Goal: Transaction & Acquisition: Purchase product/service

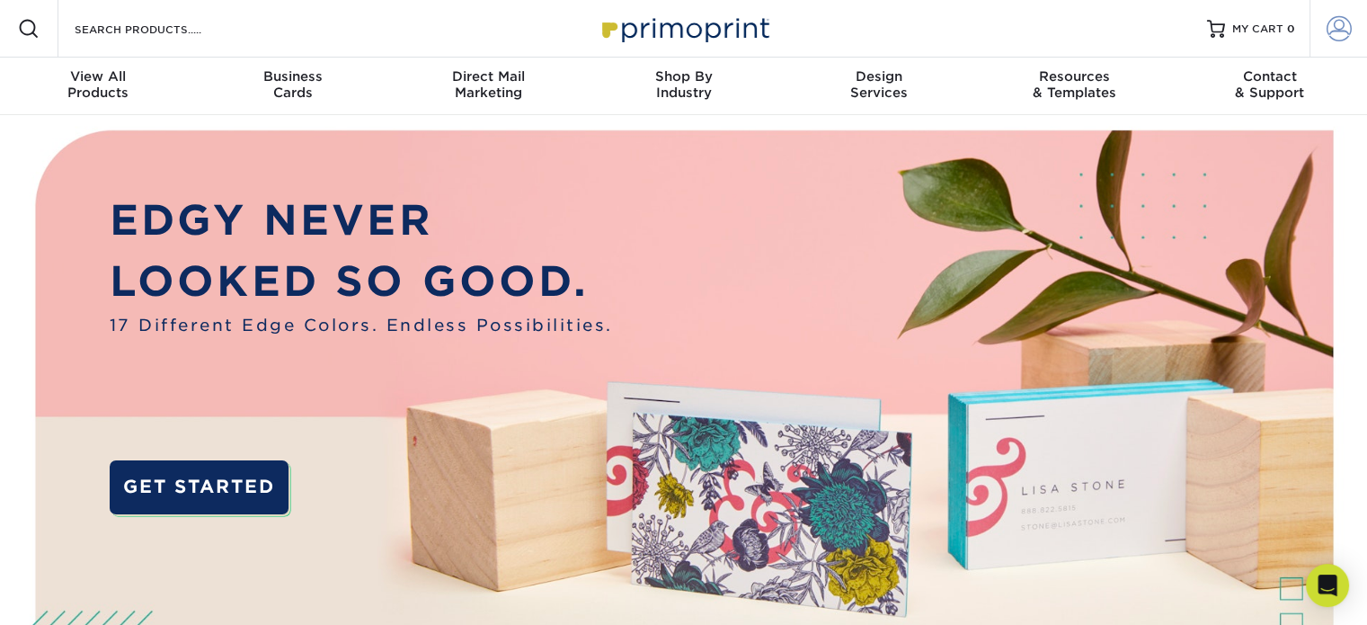
click at [1327, 24] on span at bounding box center [1339, 28] width 25 height 25
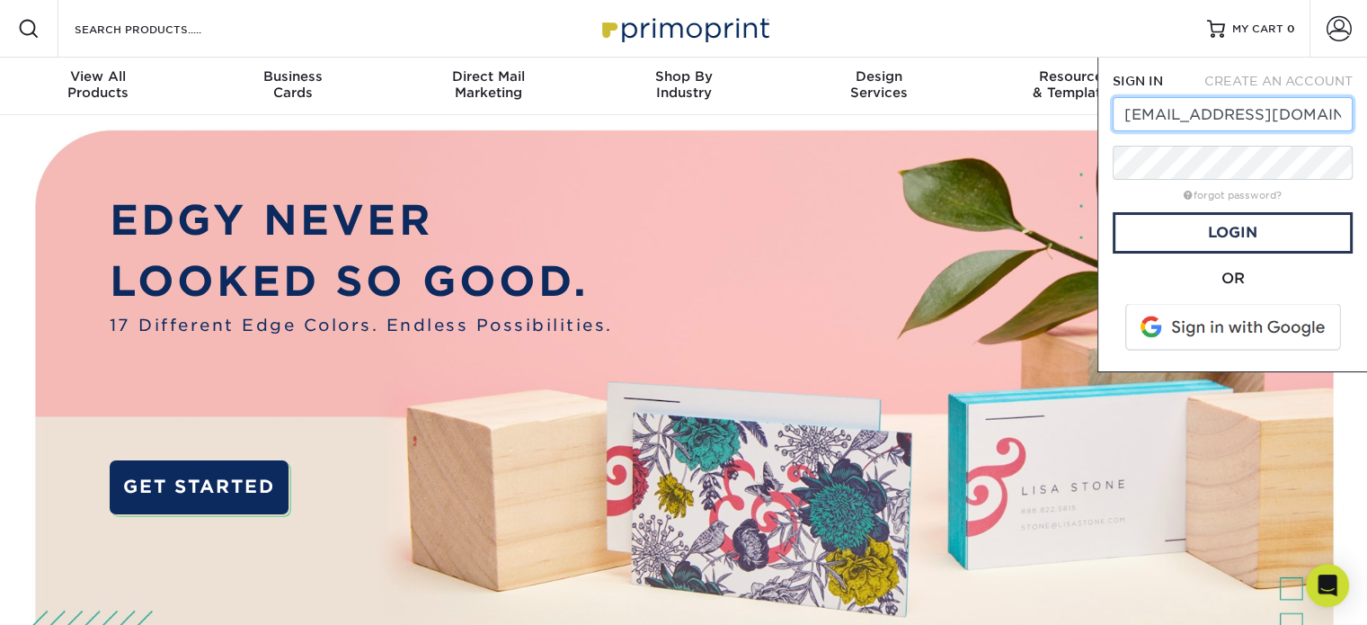
type input "[EMAIL_ADDRESS][DOMAIN_NAME]"
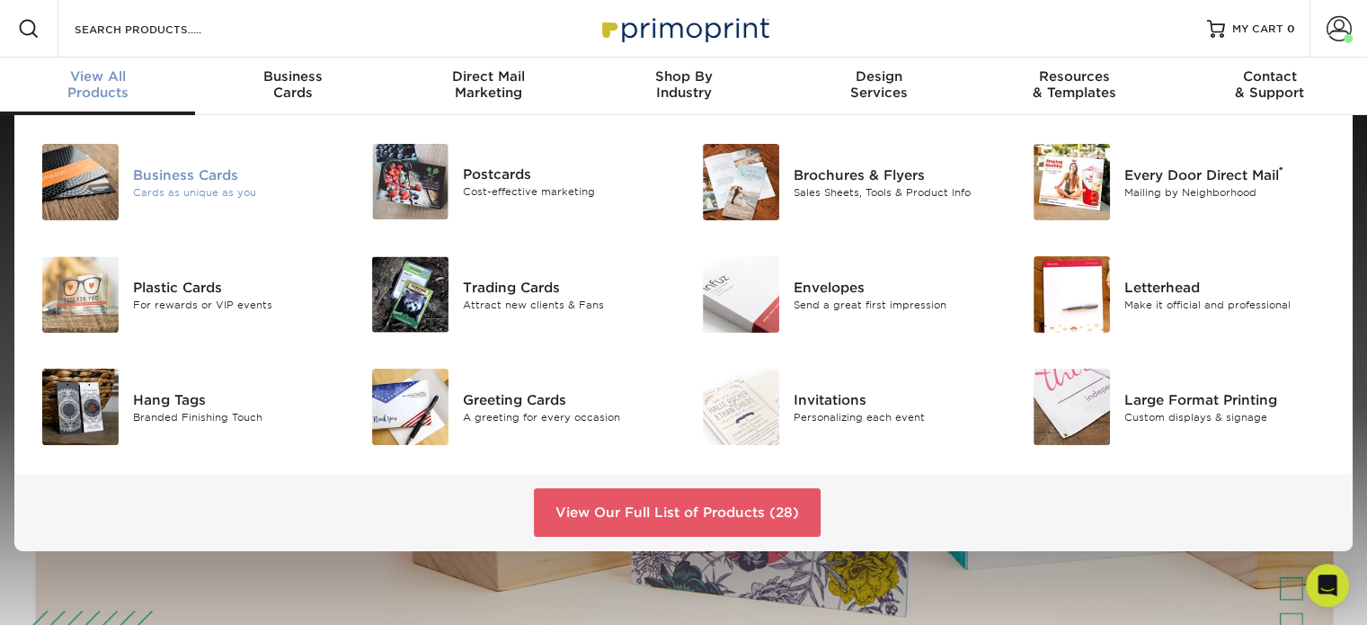
click at [101, 179] on img at bounding box center [80, 182] width 76 height 76
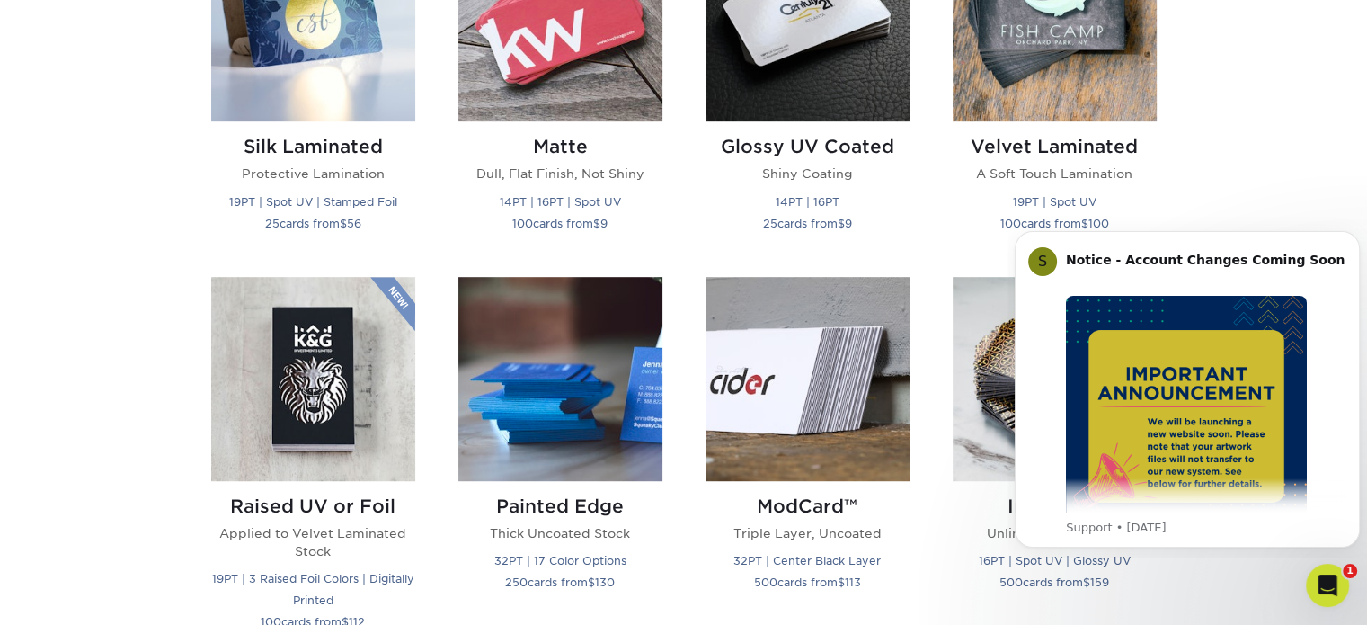
scroll to position [1003, 0]
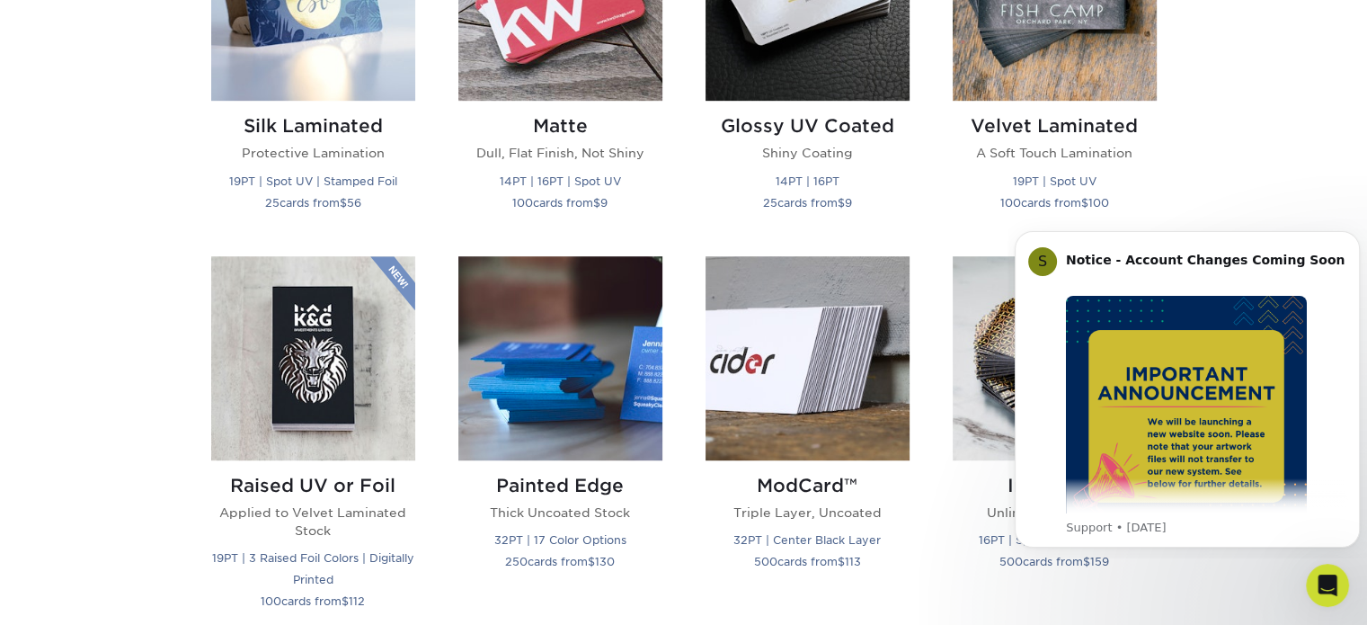
scroll to position [1013, 0]
click at [574, 314] on img at bounding box center [560, 357] width 204 height 204
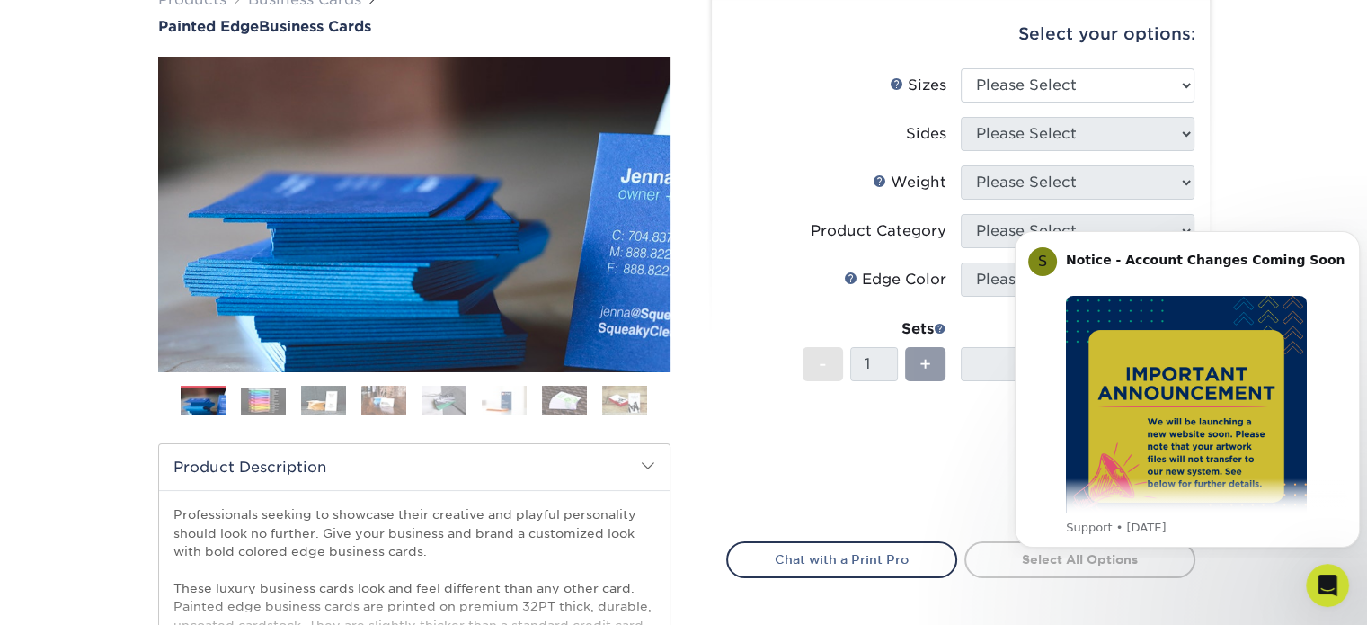
scroll to position [165, 0]
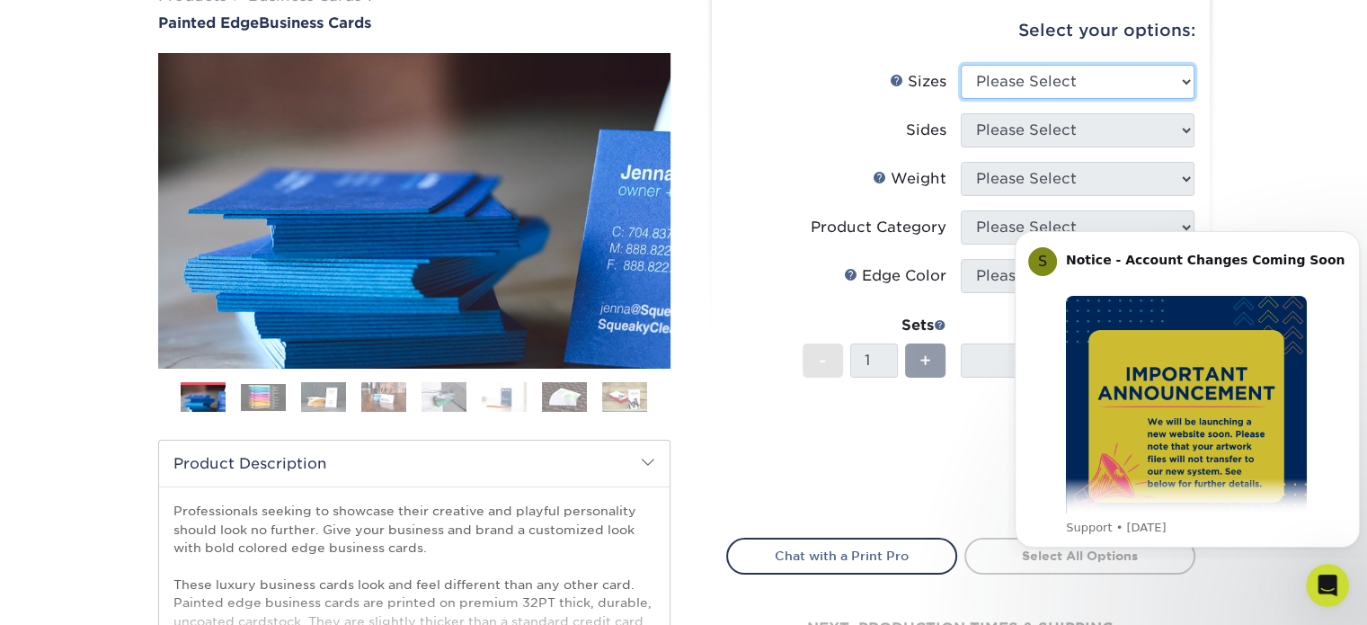
click at [1018, 97] on select "Please Select 2" x 3.5" - Standard 2.125" x 3.375" - European 2.5" x 2.5" - Squ…" at bounding box center [1078, 82] width 234 height 34
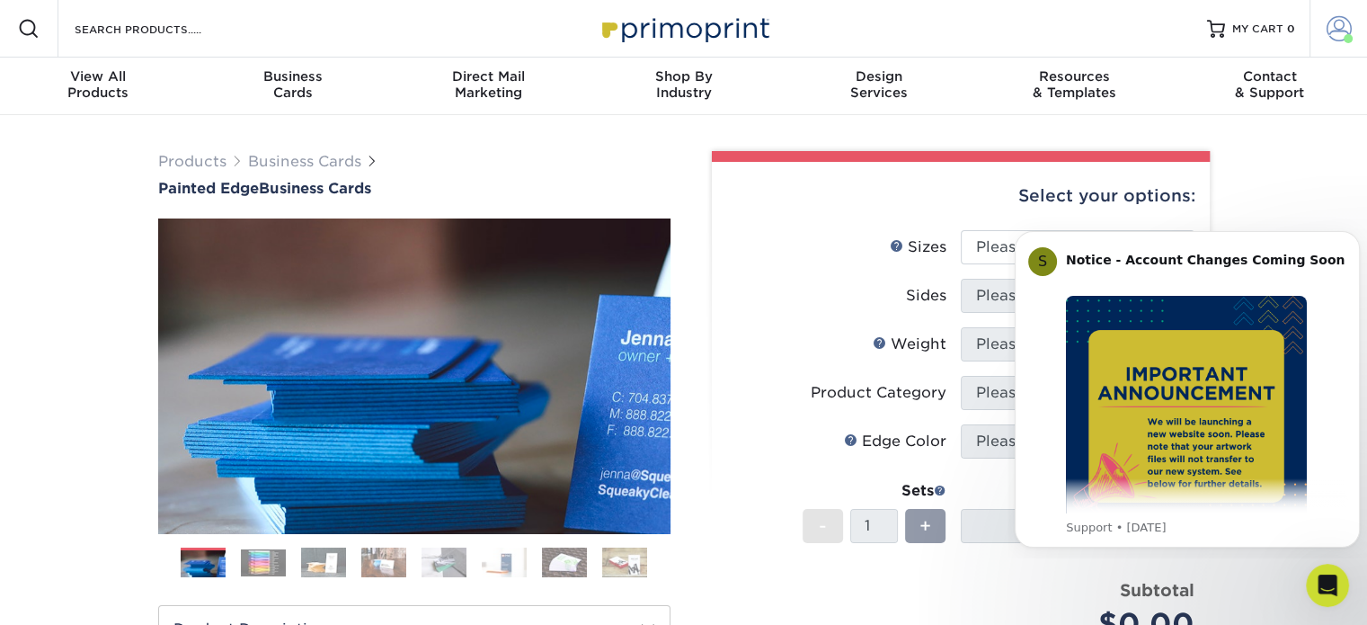
click at [1340, 42] on link "Account" at bounding box center [1339, 29] width 58 height 58
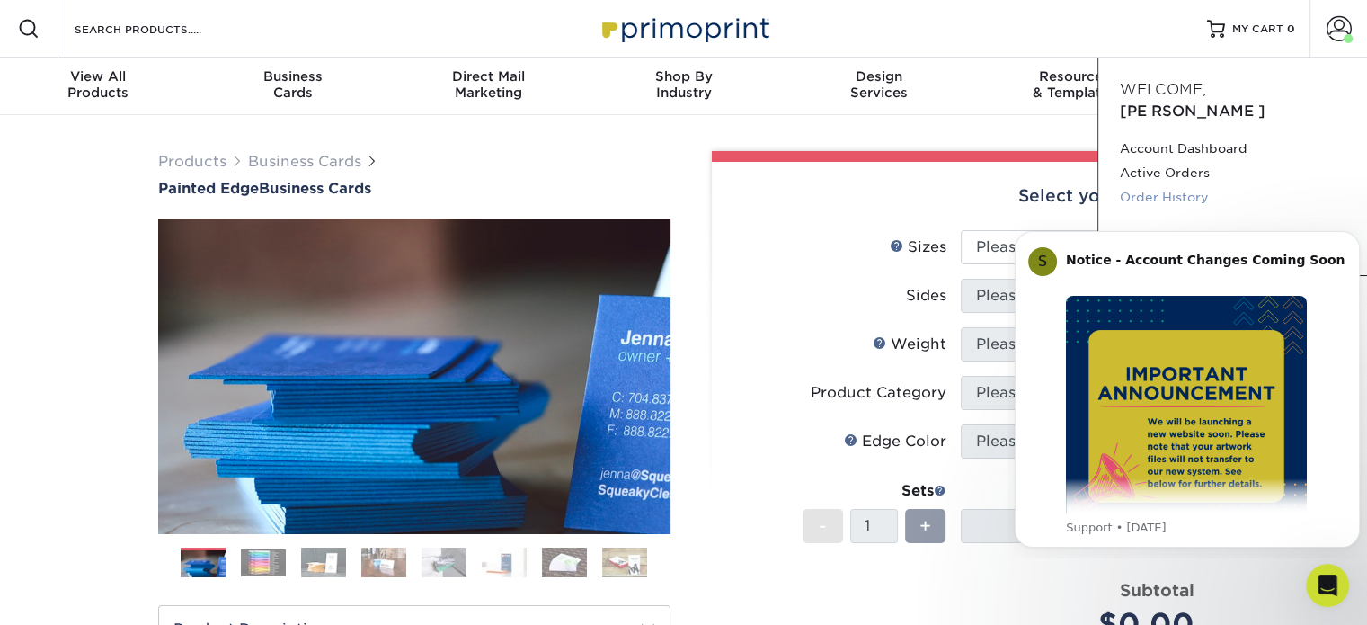
click at [1177, 185] on link "Order History" at bounding box center [1233, 197] width 226 height 24
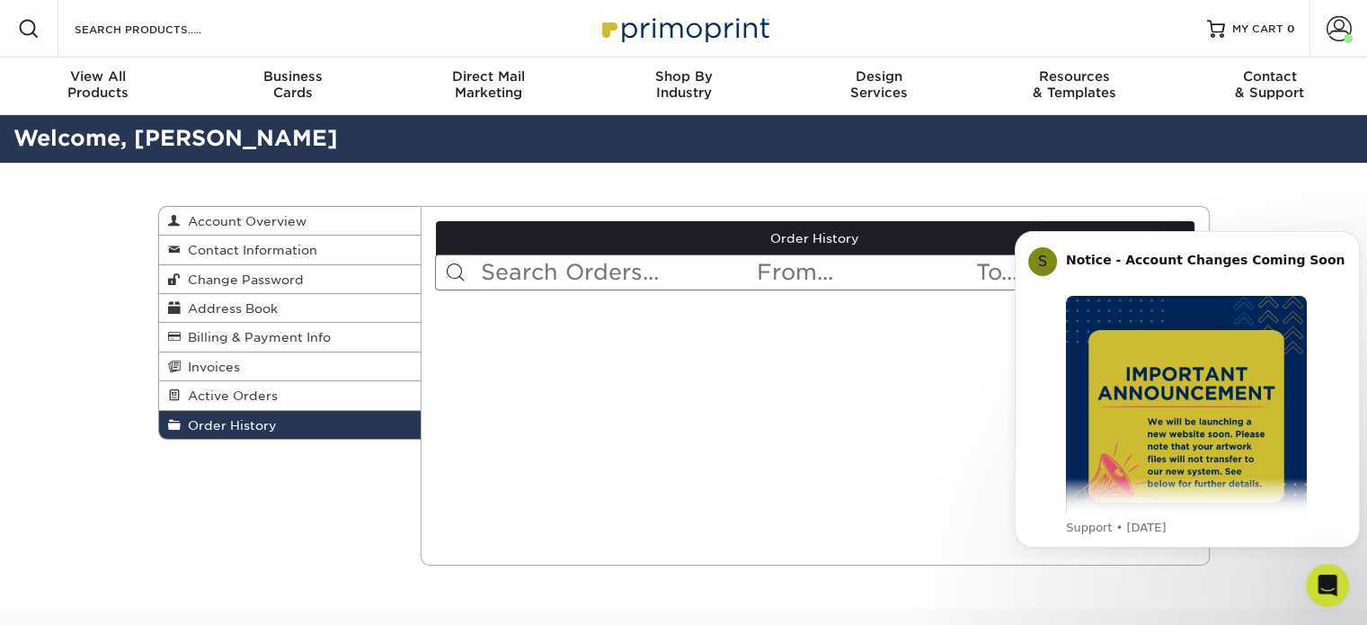
click at [1304, 594] on div "Order History Account Overview Contact Information Change Password Address Book…" at bounding box center [683, 386] width 1367 height 446
click at [1329, 590] on icon "Open Intercom Messenger" at bounding box center [1326, 583] width 30 height 30
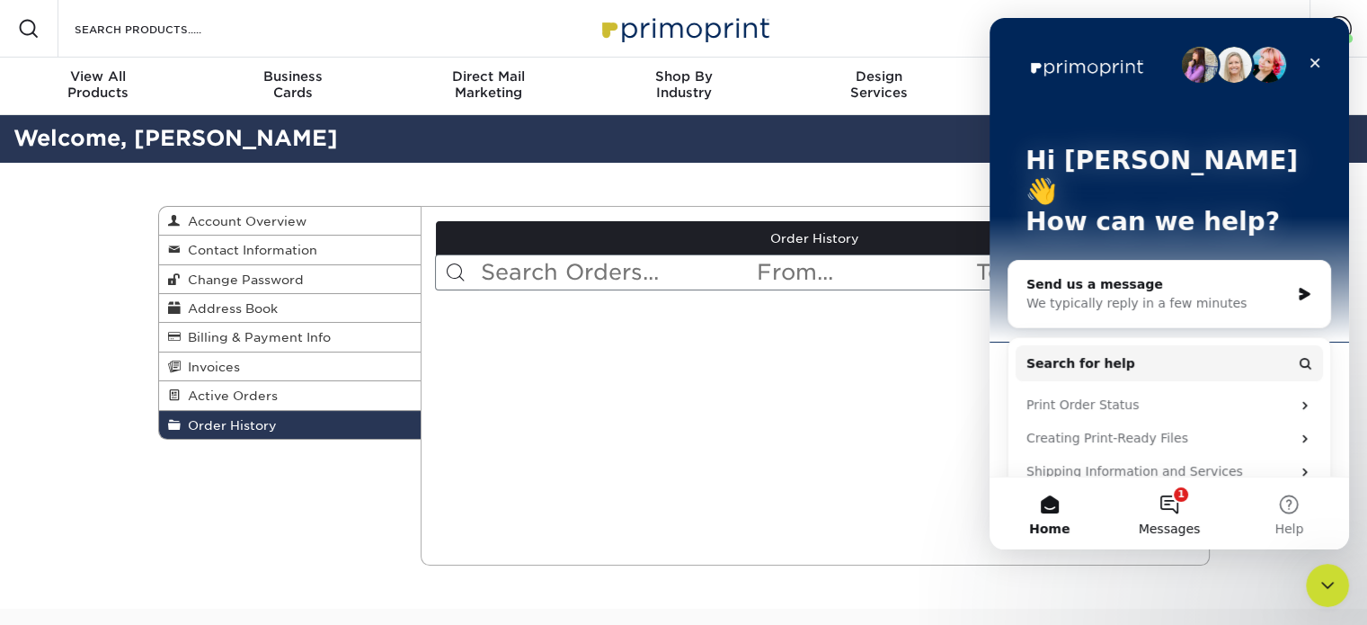
click at [1163, 506] on button "1 Messages" at bounding box center [1169, 513] width 120 height 72
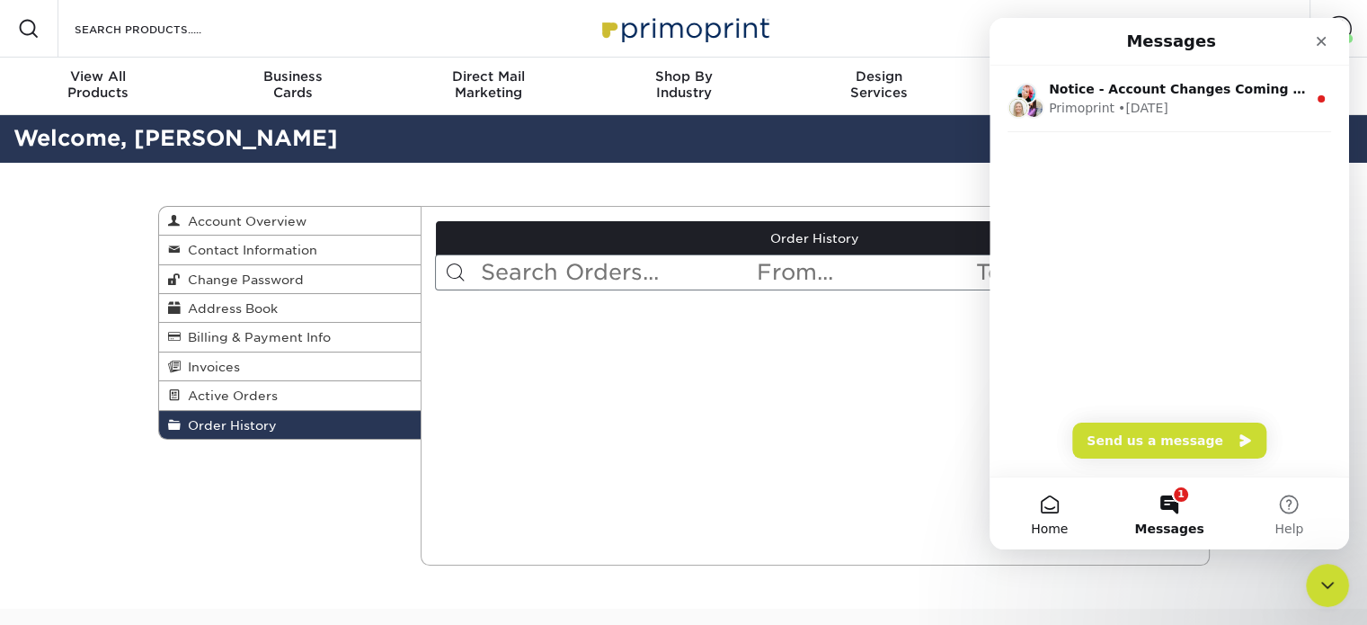
click at [1055, 503] on button "Home" at bounding box center [1050, 513] width 120 height 72
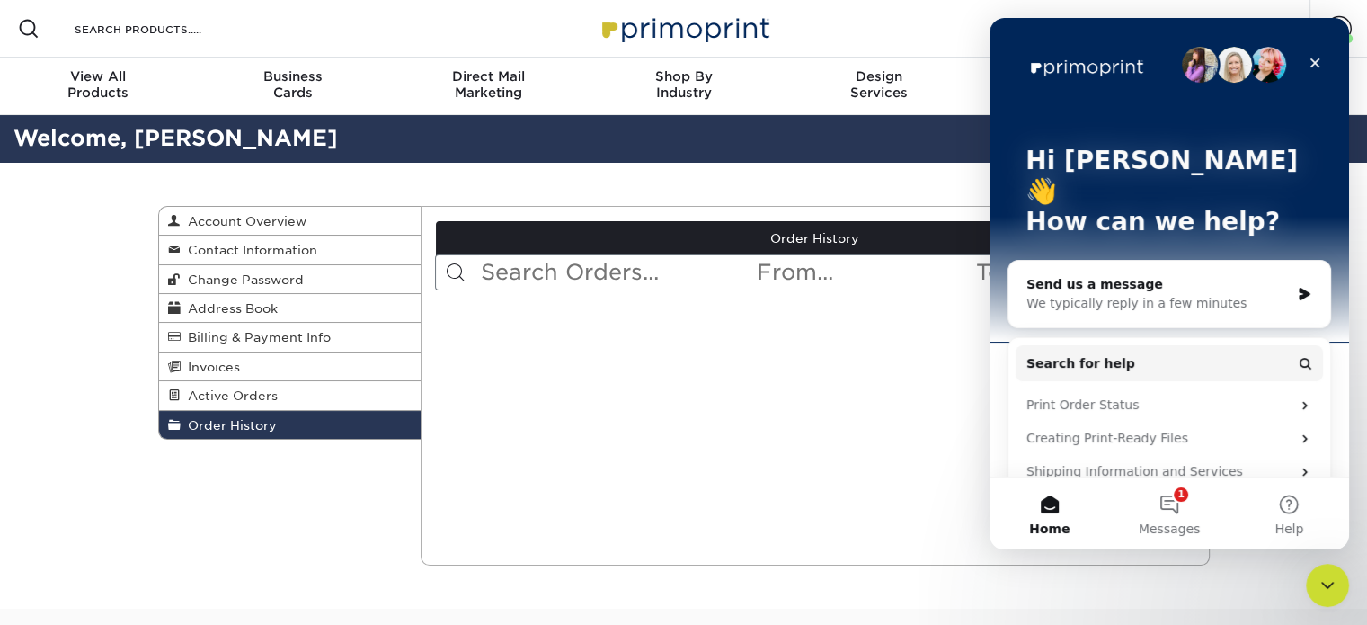
click at [1181, 294] on div "We typically reply in a few minutes" at bounding box center [1158, 303] width 263 height 19
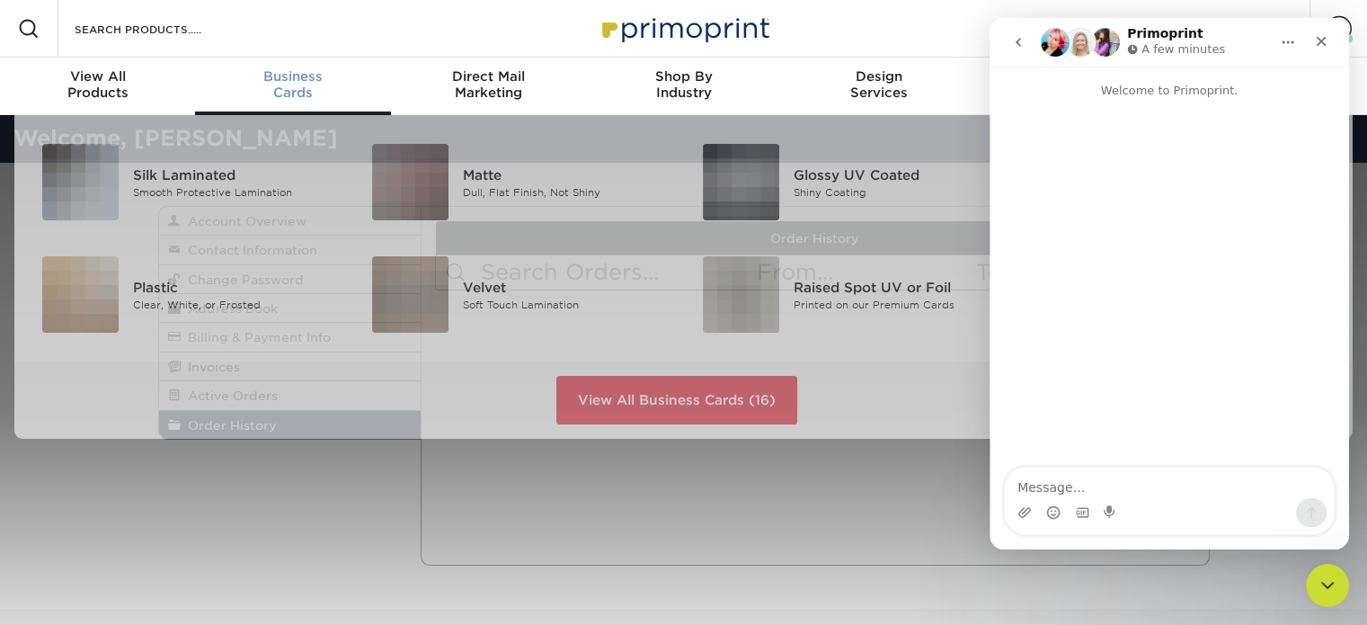
click at [288, 96] on div "Business Cards" at bounding box center [292, 84] width 195 height 32
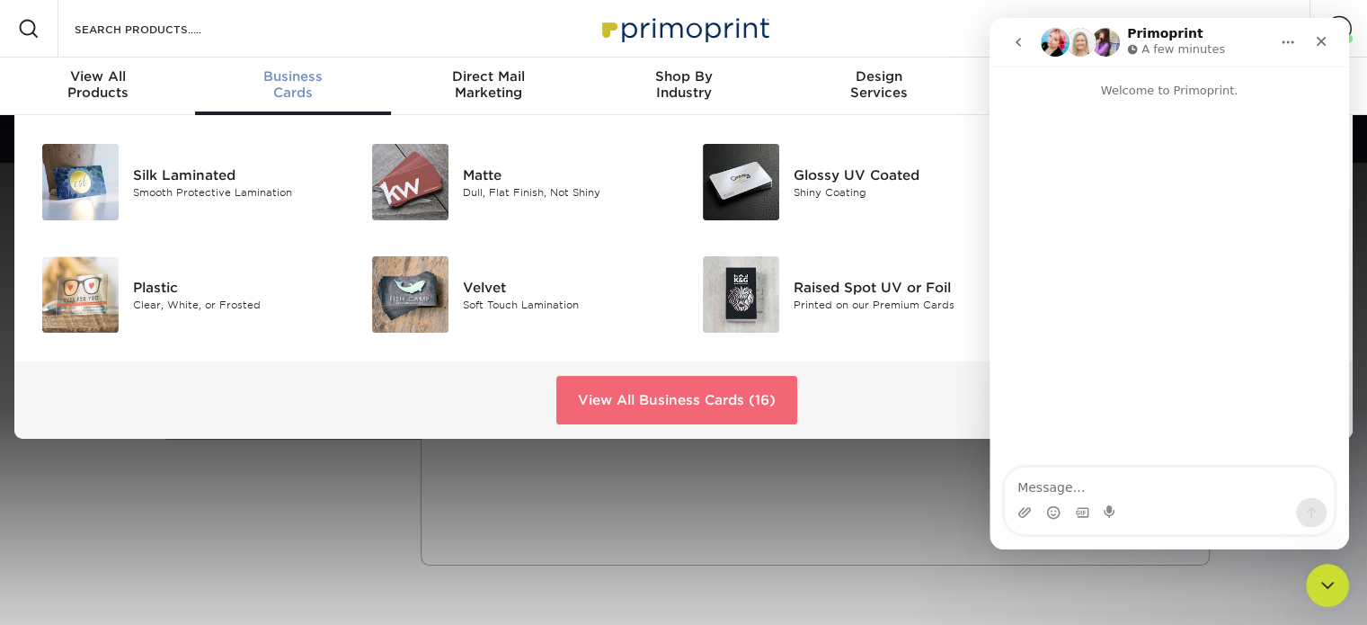
click at [645, 384] on link "View All Business Cards (16)" at bounding box center [676, 400] width 241 height 49
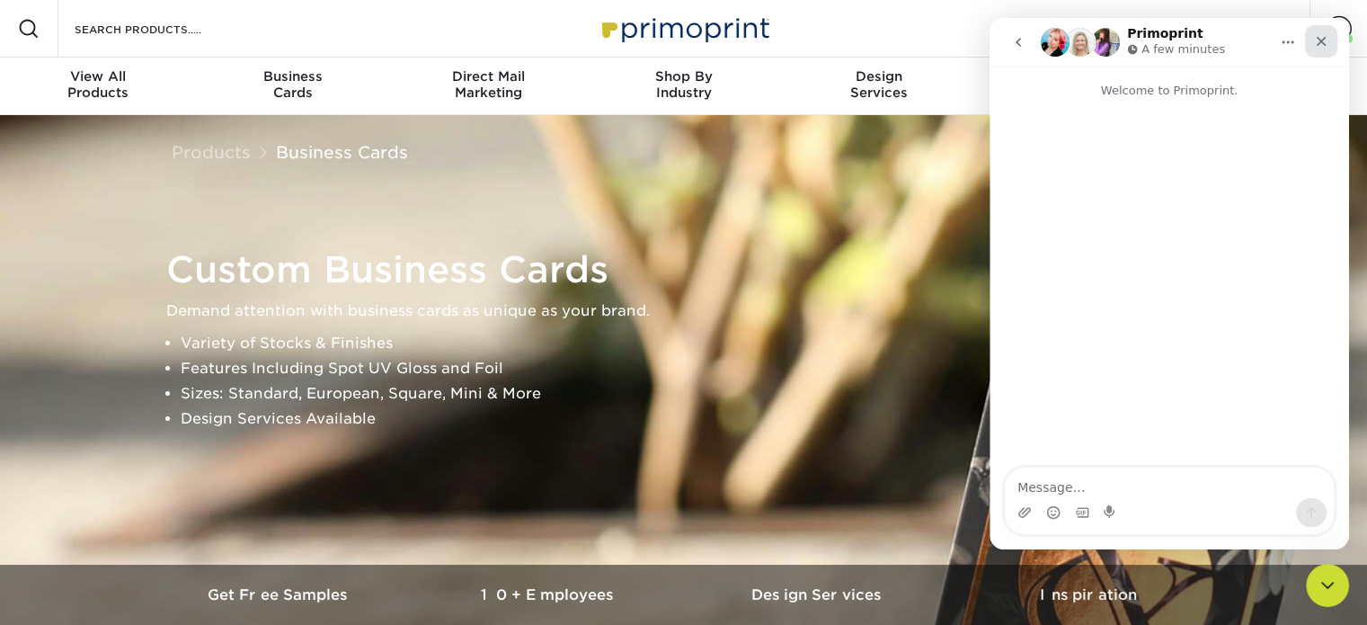
click at [1314, 44] on icon "Close" at bounding box center [1321, 41] width 14 height 14
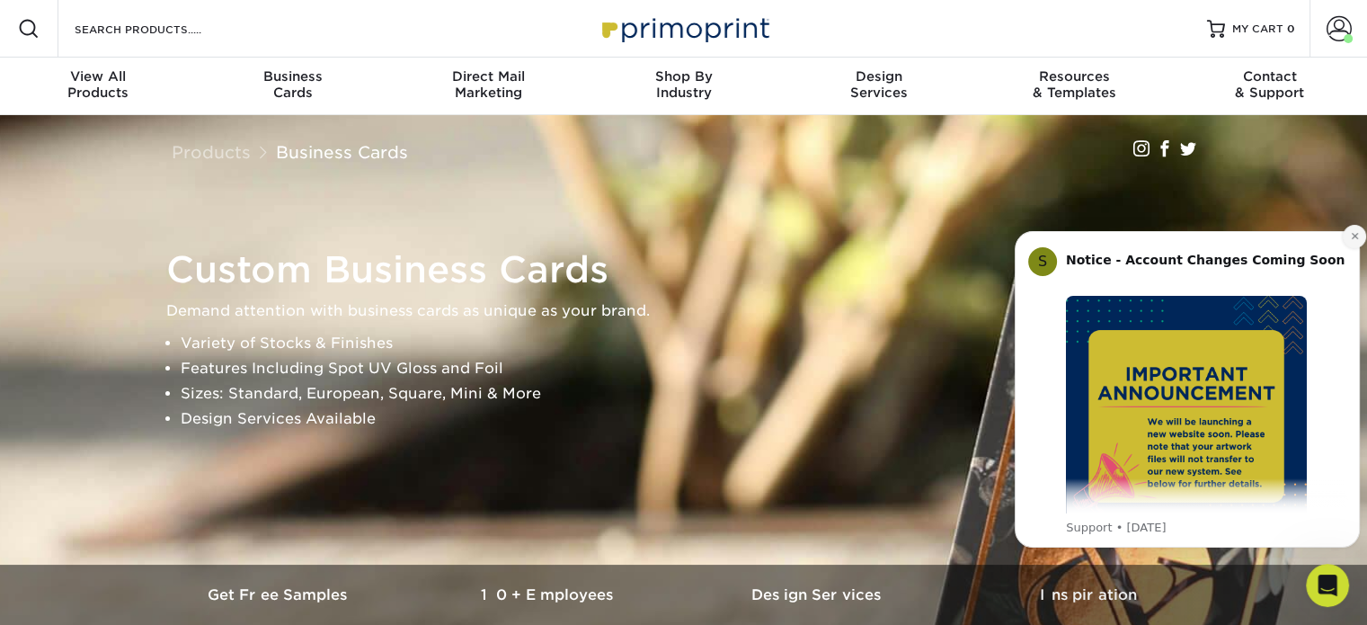
click at [1354, 235] on icon "Dismiss notification" at bounding box center [1354, 236] width 6 height 6
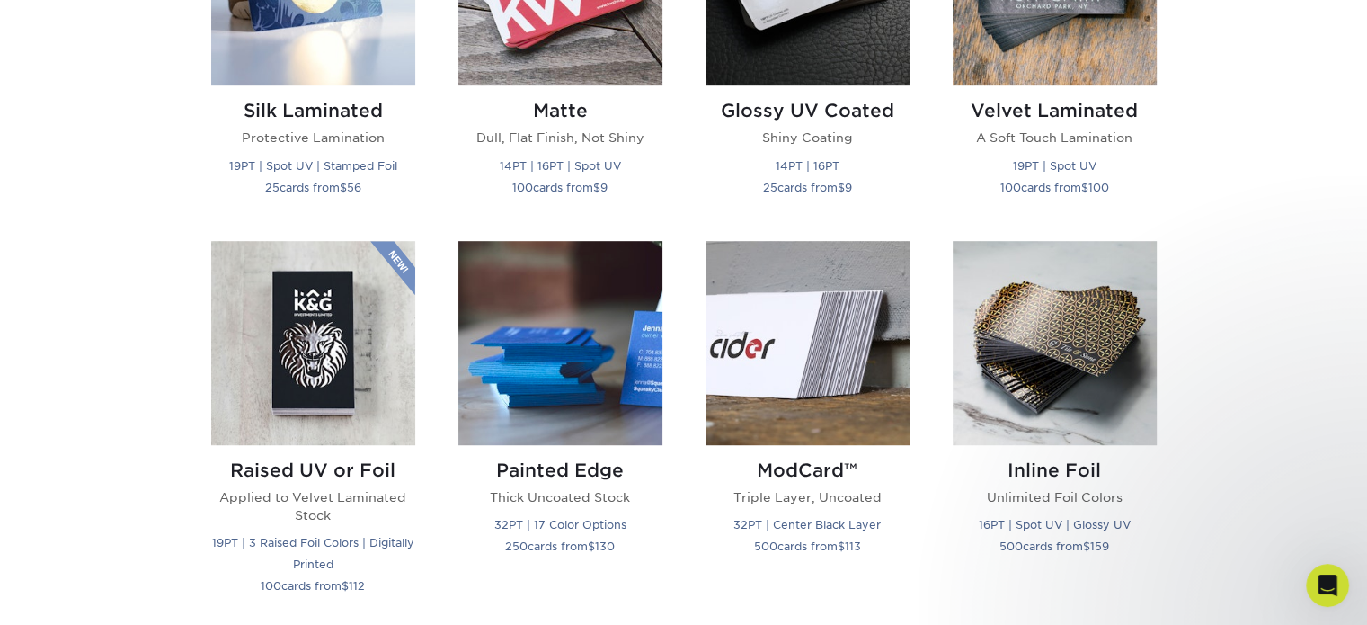
scroll to position [1100, 0]
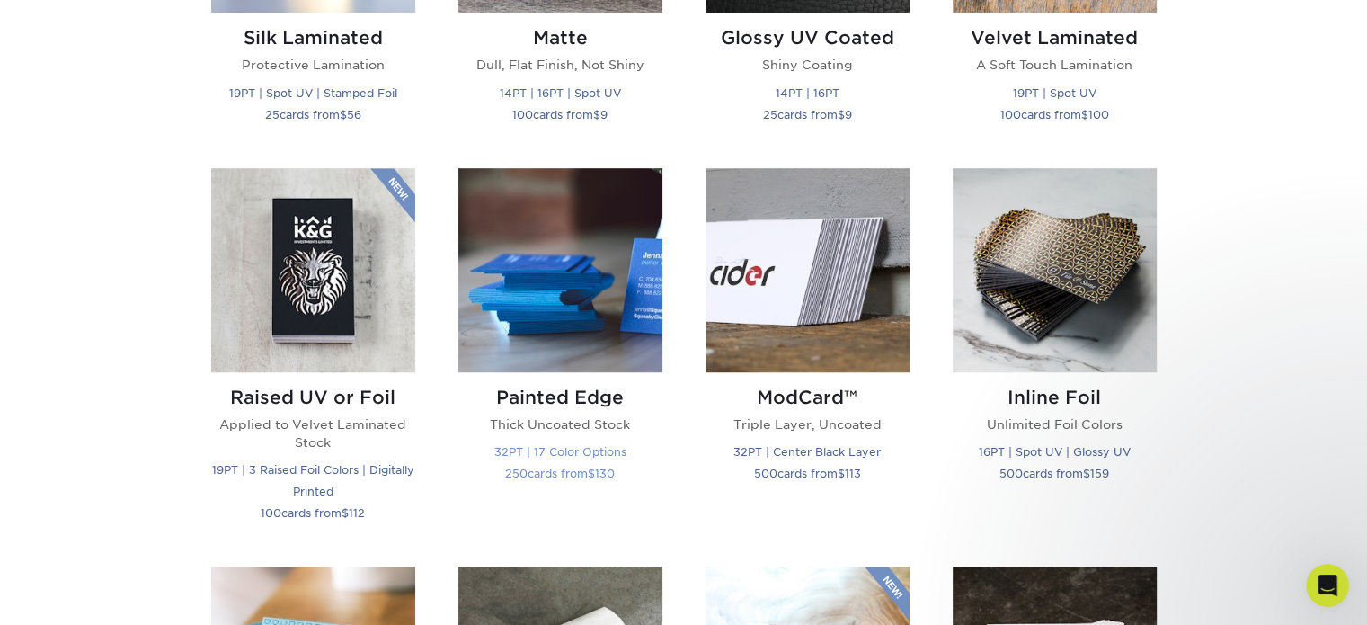
click at [547, 299] on img at bounding box center [560, 270] width 204 height 204
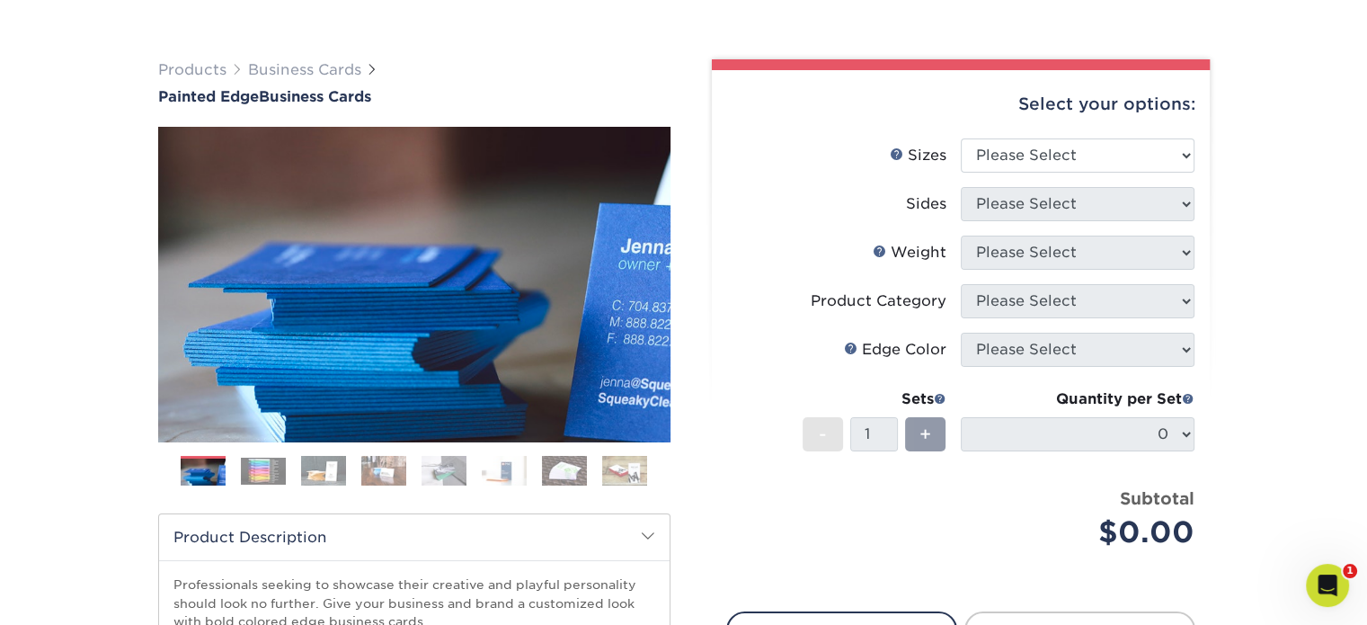
scroll to position [93, 0]
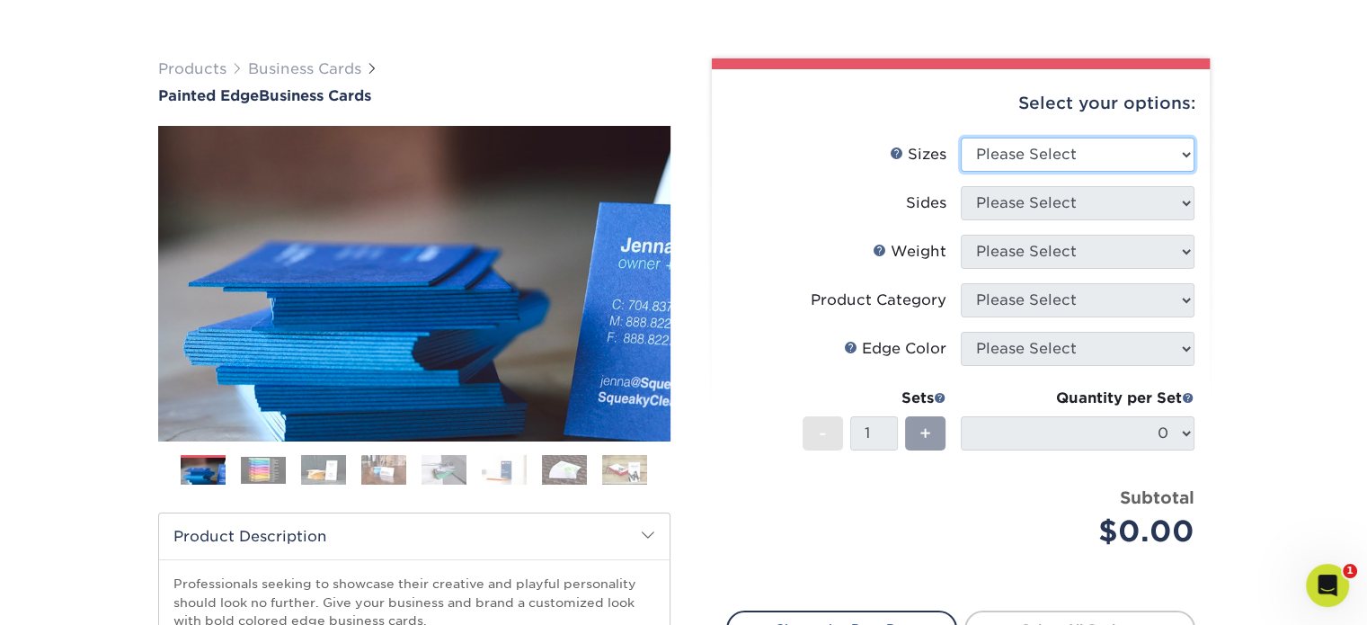
click at [1033, 150] on select "Please Select 2" x 3.5" - Standard 2.125" x 3.375" - European 2.5" x 2.5" - Squ…" at bounding box center [1078, 155] width 234 height 34
select select "2.00x3.50"
click at [961, 138] on select "Please Select 2" x 3.5" - Standard 2.125" x 3.375" - European 2.5" x 2.5" - Squ…" at bounding box center [1078, 155] width 234 height 34
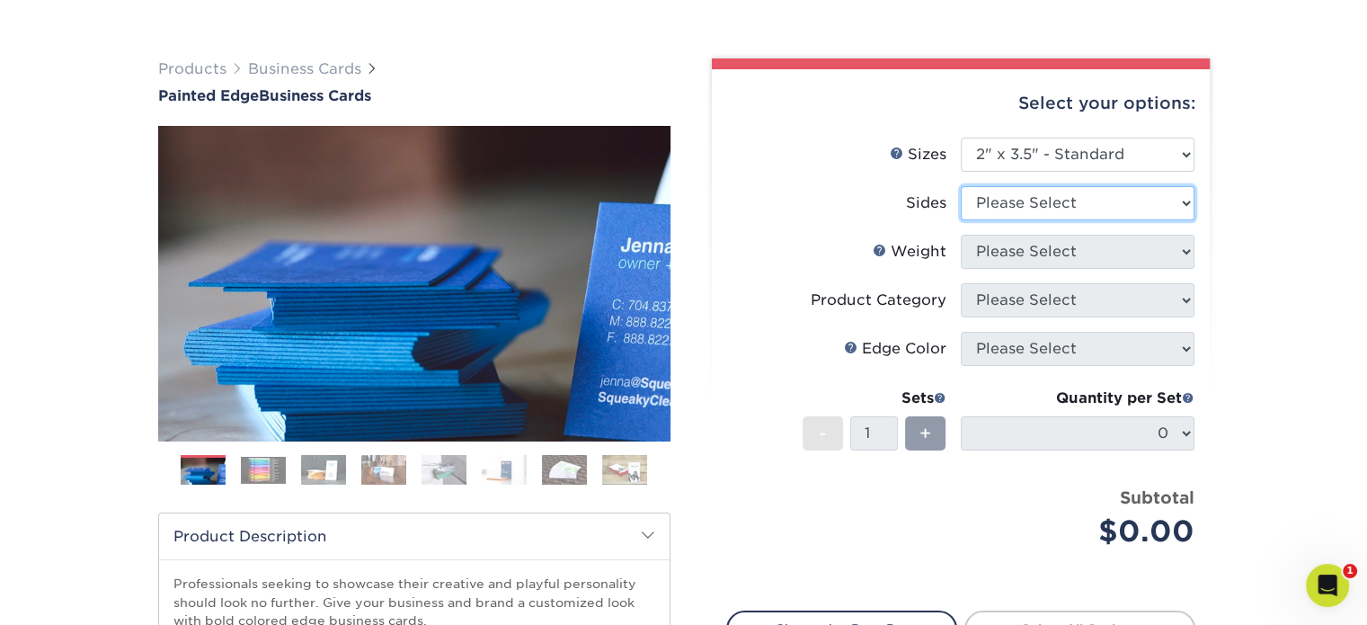
click at [1028, 201] on select "Please Select Print Both Sides Print Front Only" at bounding box center [1078, 203] width 234 height 34
select select "13abbda7-1d64-4f25-8bb2-c179b224825d"
click at [961, 186] on select "Please Select Print Both Sides Print Front Only" at bounding box center [1078, 203] width 234 height 34
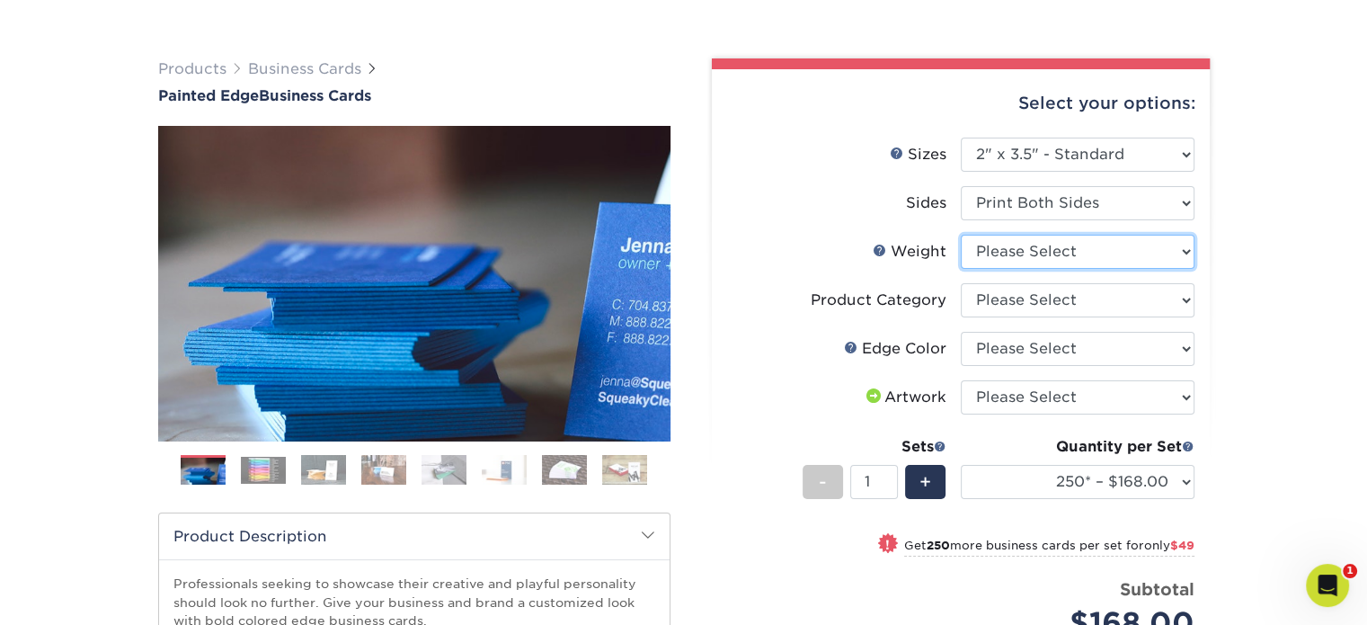
click at [1010, 249] on select "Please Select 32PTUC" at bounding box center [1078, 252] width 234 height 34
select select "32PTUC"
click at [961, 235] on select "Please Select 32PTUC" at bounding box center [1078, 252] width 234 height 34
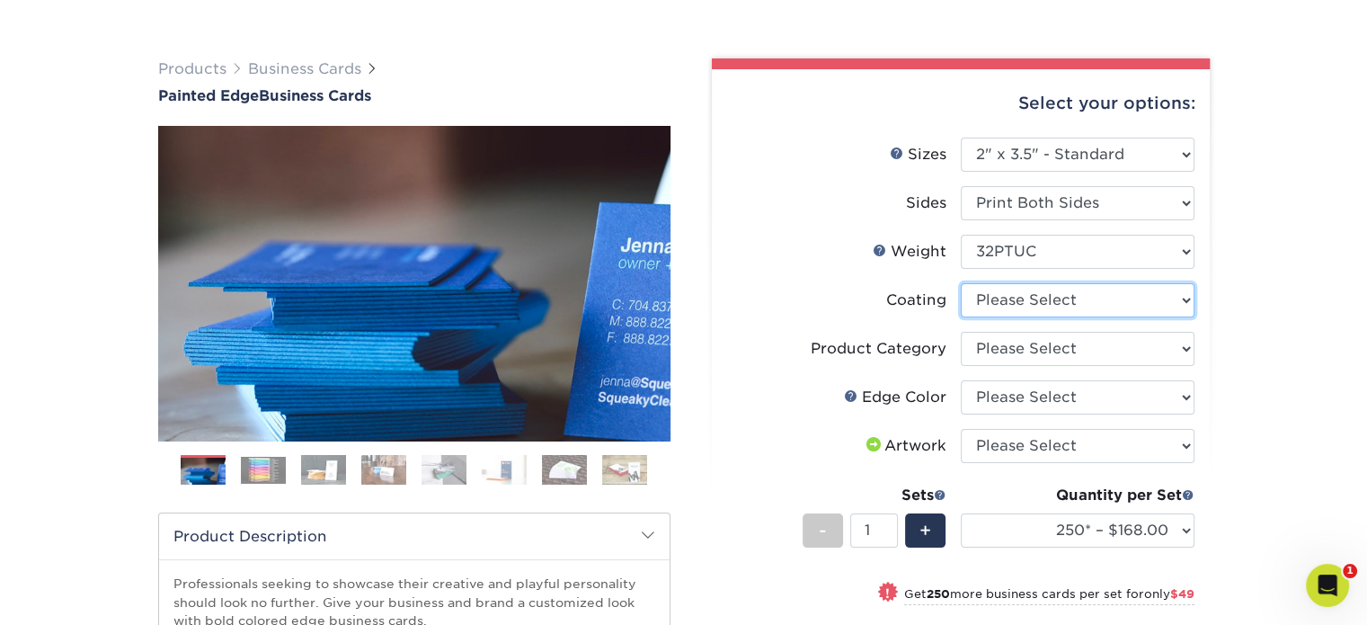
click at [1033, 303] on select at bounding box center [1078, 300] width 234 height 34
select select "3e7618de-abca-4bda-9f97-8b9129e913d8"
click at [961, 283] on select at bounding box center [1078, 300] width 234 height 34
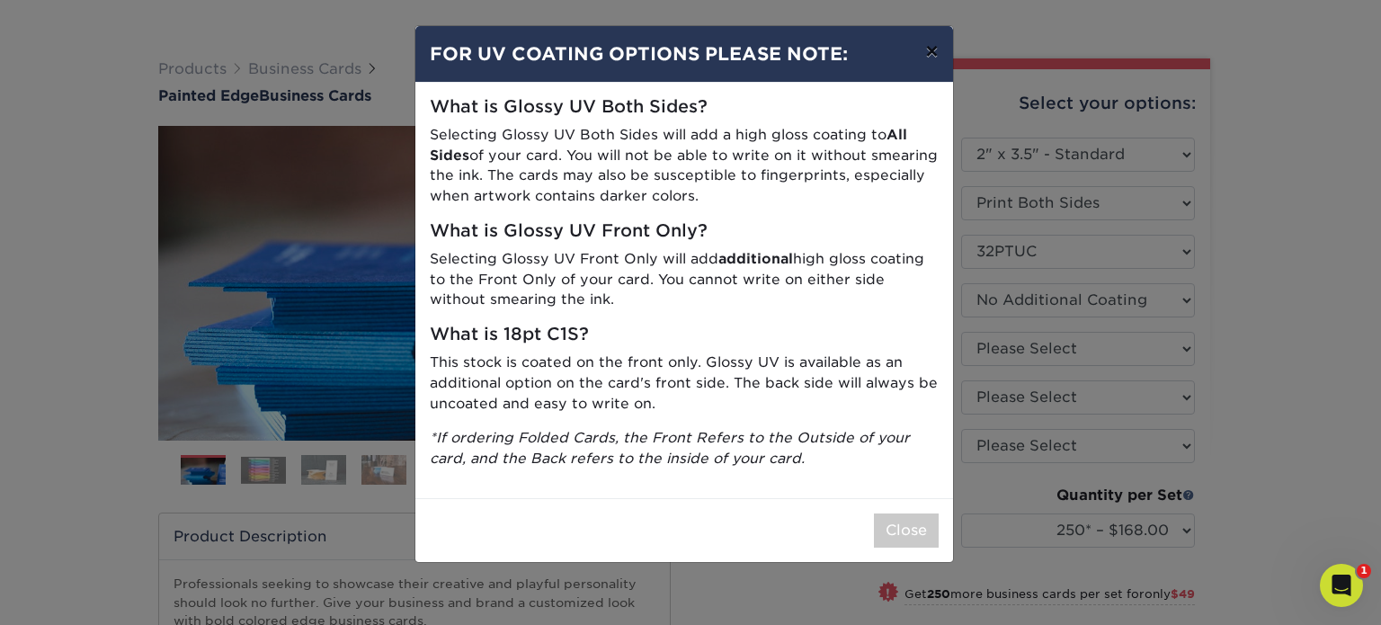
click at [931, 50] on button "×" at bounding box center [931, 51] width 41 height 50
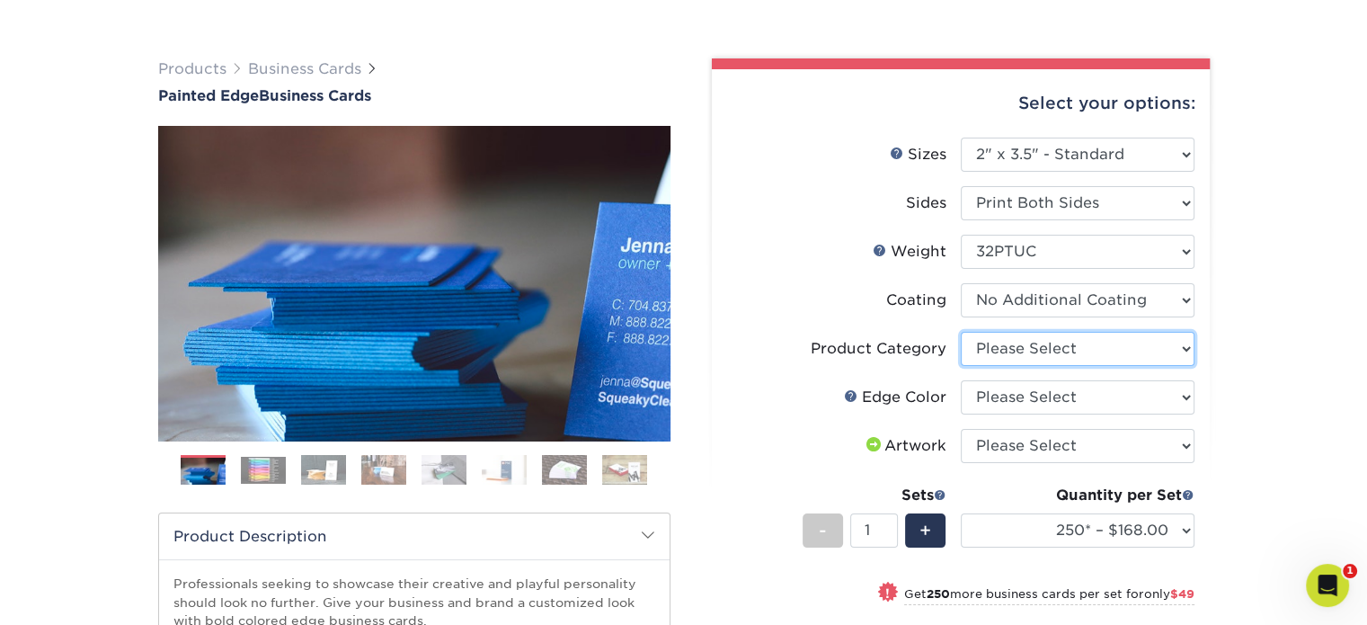
click at [1004, 356] on select "Please Select Business Cards" at bounding box center [1078, 349] width 234 height 34
select select "3b5148f1-0588-4f88-a218-97bcfdce65c1"
click at [961, 332] on select "Please Select Business Cards" at bounding box center [1078, 349] width 234 height 34
click at [1010, 396] on select "Please Select Charcoal Black Brown Blue Pearlescent Blue Pearlescent Gold Pearl…" at bounding box center [1078, 397] width 234 height 34
select select "8edf2e46-2dbb-4a7c-bc5c-20ba781fe219"
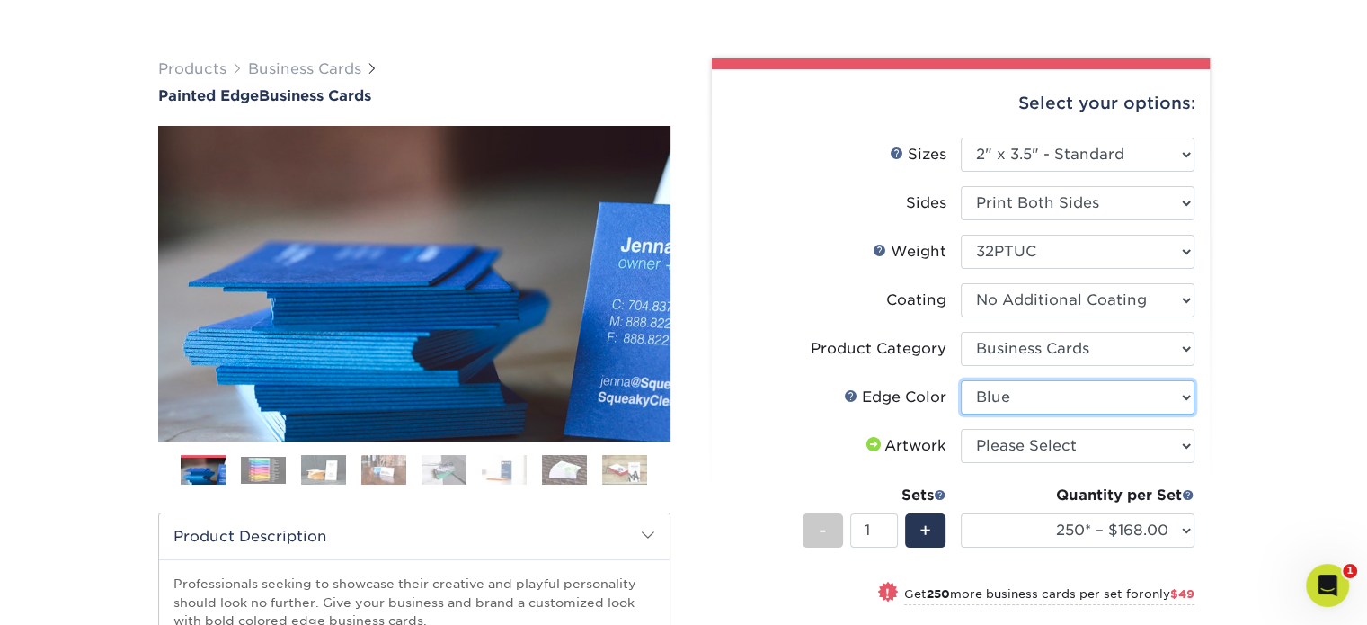
click at [961, 380] on select "Please Select Charcoal Black Brown Blue Pearlescent Blue Pearlescent Gold Pearl…" at bounding box center [1078, 397] width 234 height 34
click at [1039, 441] on select "Please Select I will upload files I need a design - $100" at bounding box center [1078, 446] width 234 height 34
select select "upload"
click at [961, 429] on select "Please Select I will upload files I need a design - $100" at bounding box center [1078, 446] width 234 height 34
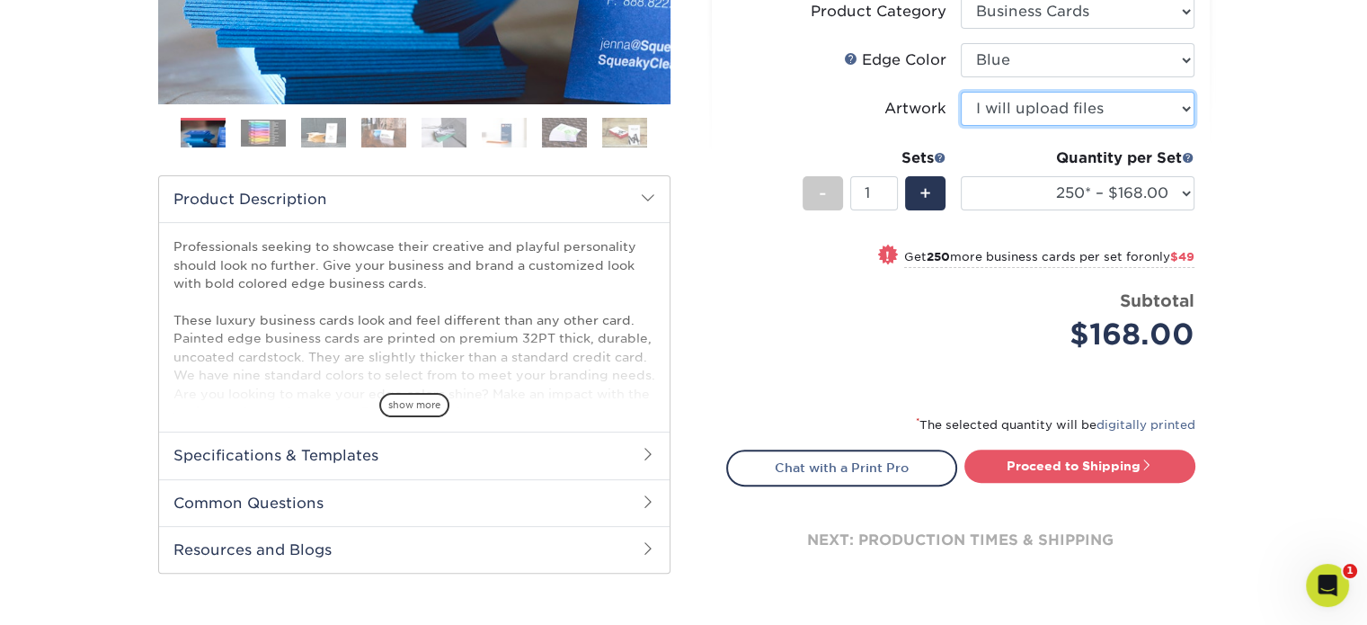
scroll to position [428, 0]
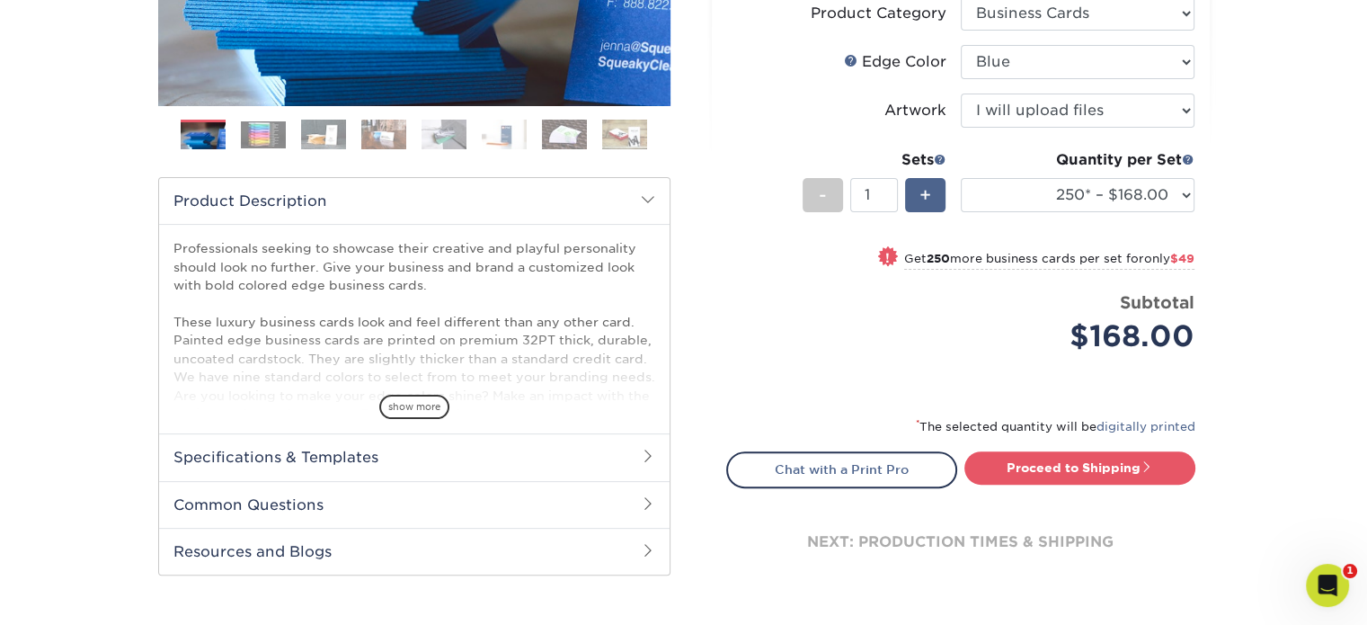
click at [931, 190] on span "+" at bounding box center [926, 195] width 12 height 27
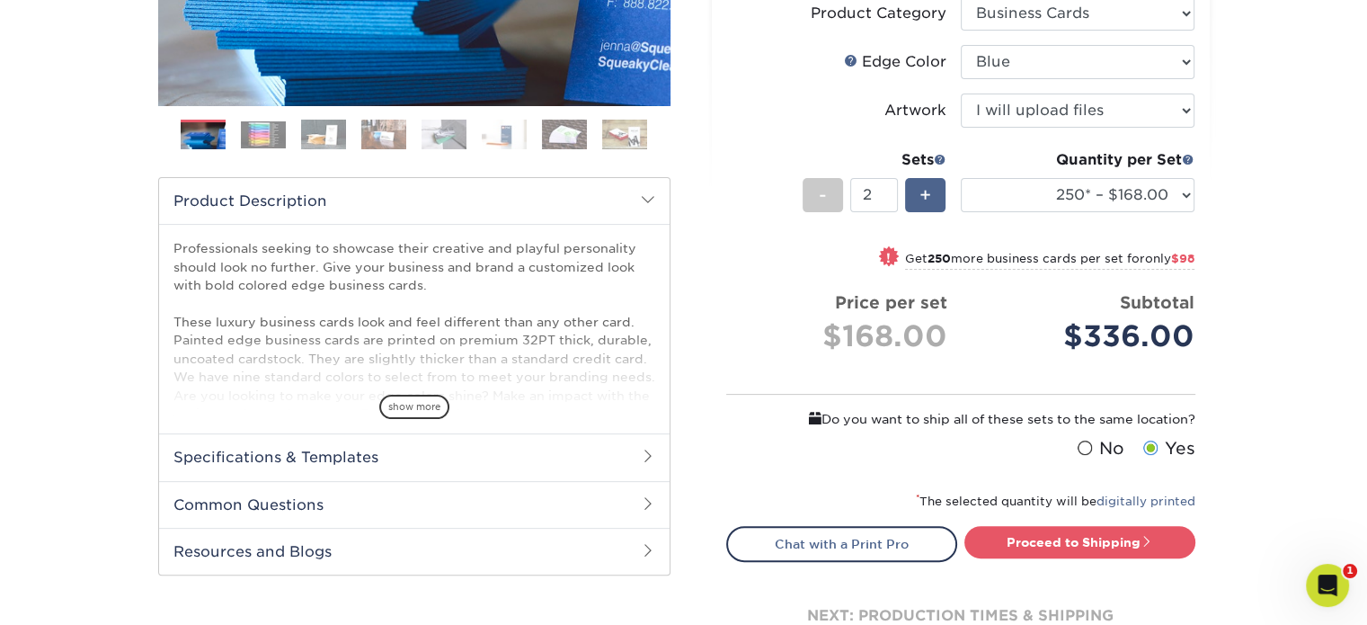
click at [931, 190] on span "+" at bounding box center [926, 195] width 12 height 27
click at [1042, 191] on select "250* – $168.00 500* – $217.00 1000* – $339.00" at bounding box center [1078, 195] width 234 height 34
click at [814, 188] on div "-" at bounding box center [823, 195] width 40 height 34
type input "1"
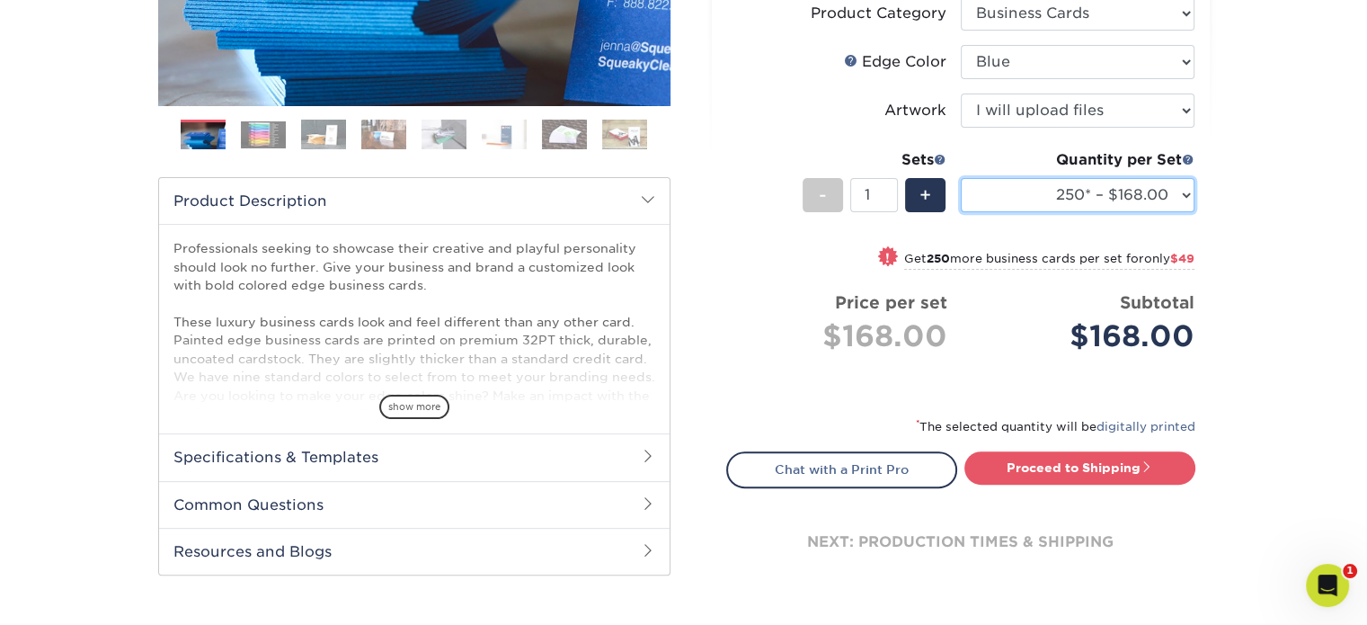
click at [1056, 200] on select "250* – $168.00 500* – $217.00 1000* – $339.00" at bounding box center [1078, 195] width 234 height 34
click at [961, 178] on select "250* – $168.00 500* – $217.00 1000* – $339.00" at bounding box center [1078, 195] width 234 height 34
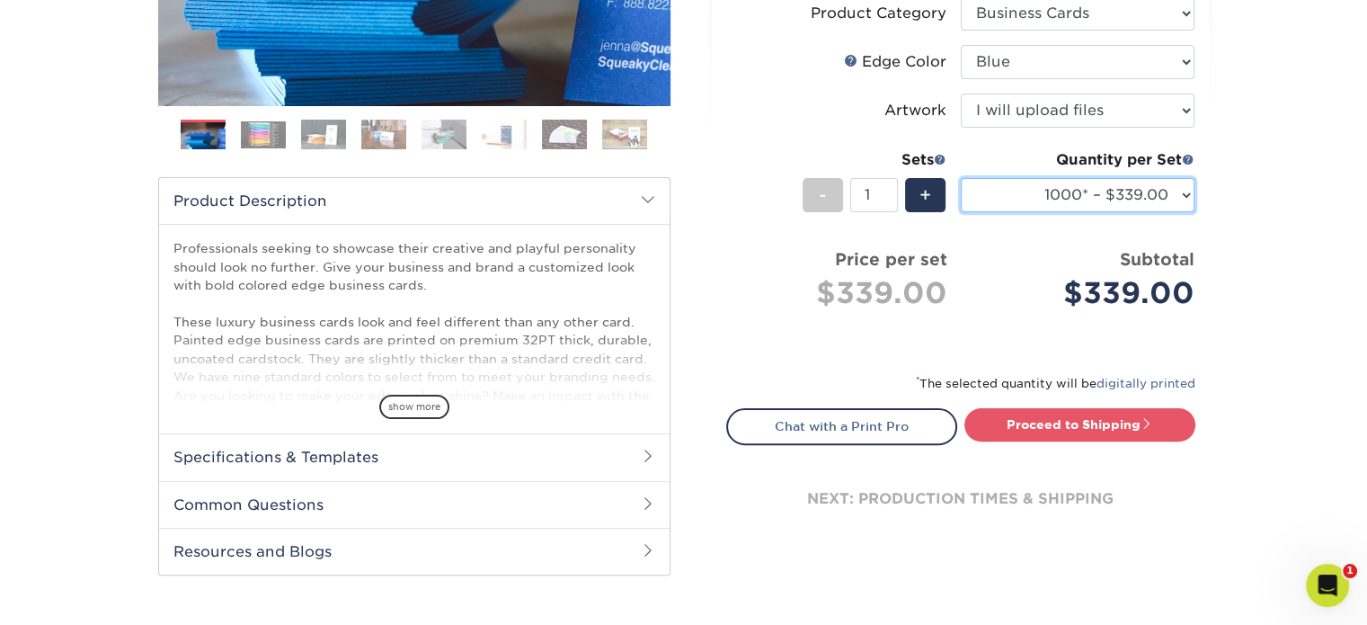
click at [1039, 208] on select "250* – $168.00 500* – $217.00 1000* – $339.00" at bounding box center [1078, 195] width 234 height 34
click at [961, 178] on select "250* – $168.00 500* – $217.00 1000* – $339.00" at bounding box center [1078, 195] width 234 height 34
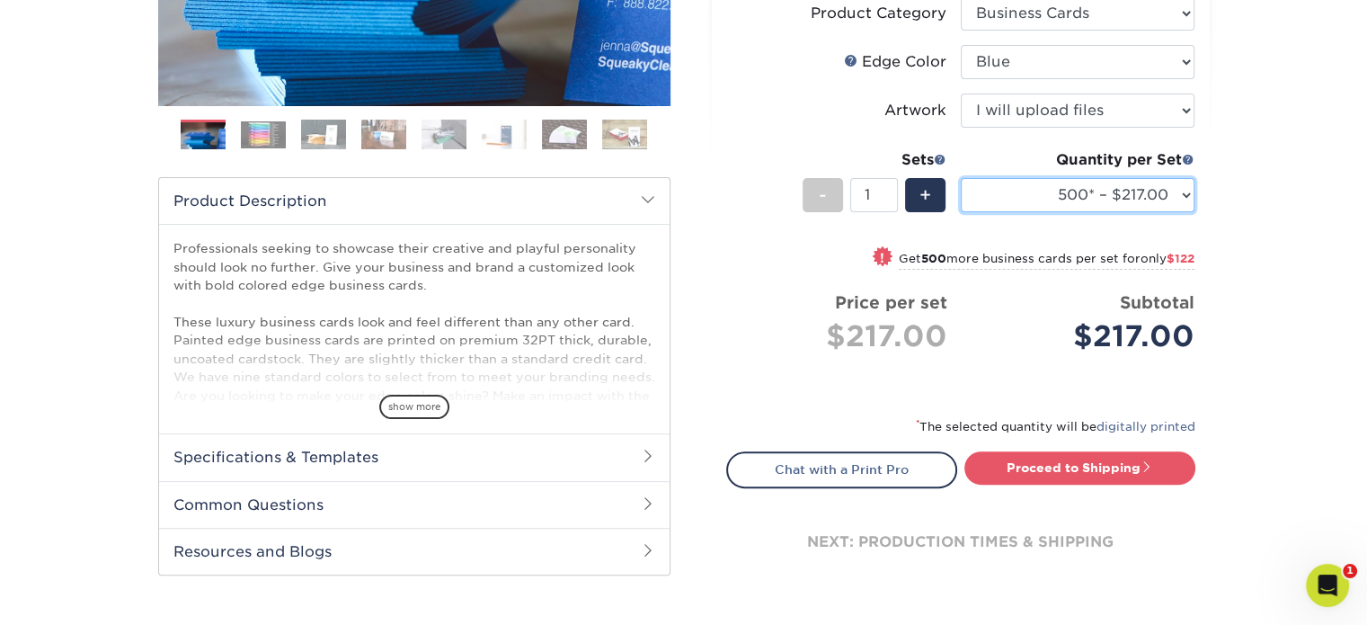
click at [1030, 195] on select "250* – $168.00 500* – $217.00 1000* – $339.00" at bounding box center [1078, 195] width 234 height 34
select select "250* – $168.00"
click at [961, 178] on select "250* – $168.00 500* – $217.00 1000* – $339.00" at bounding box center [1078, 195] width 234 height 34
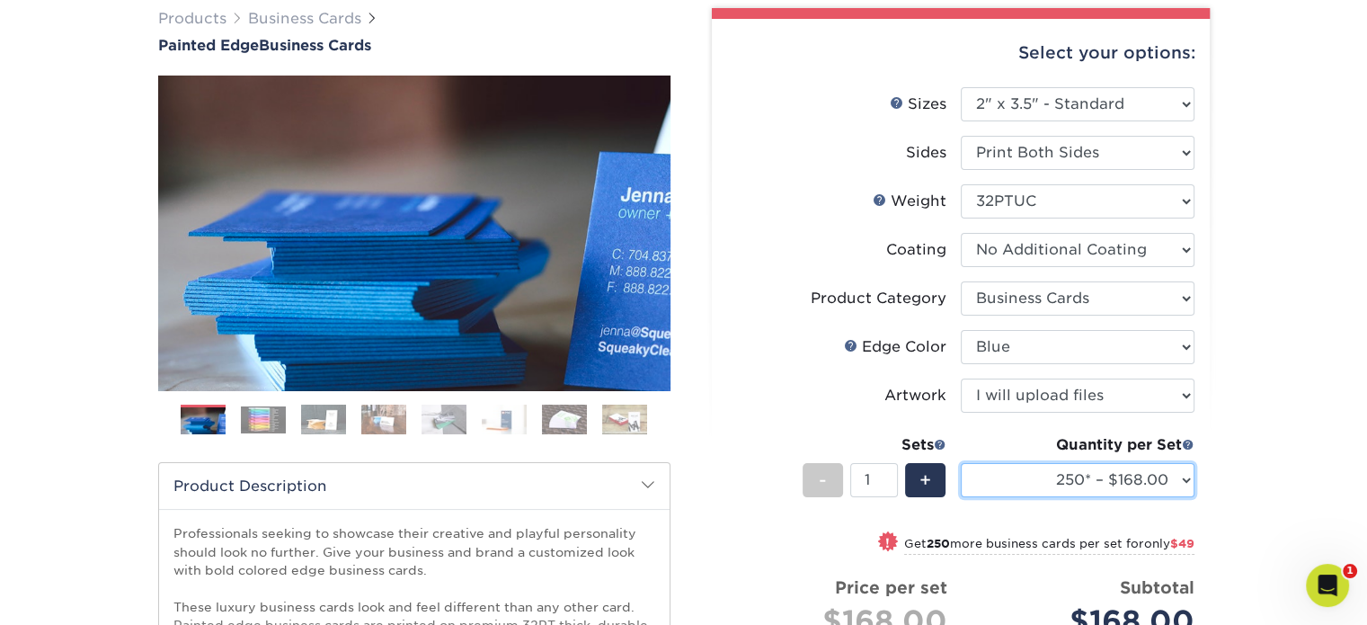
scroll to position [142, 0]
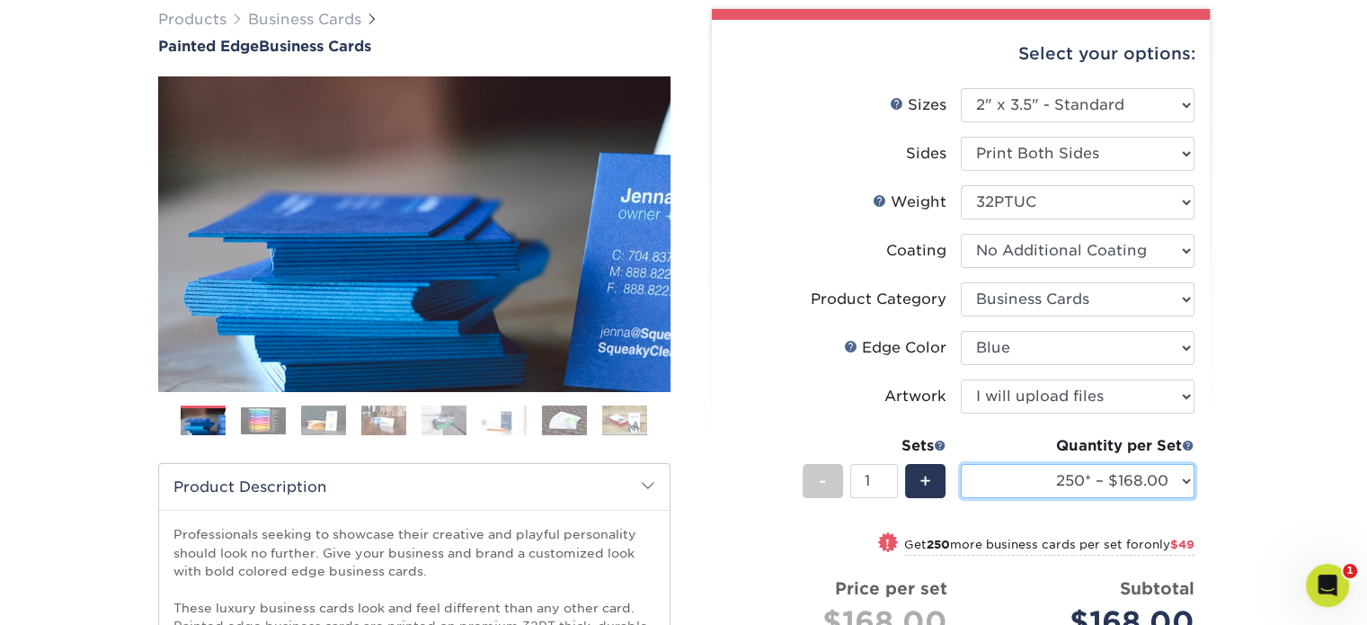
click at [1051, 469] on select "250* – $168.00 500* – $217.00 1000* – $339.00" at bounding box center [1078, 481] width 234 height 34
